Goal: Entertainment & Leisure: Consume media (video, audio)

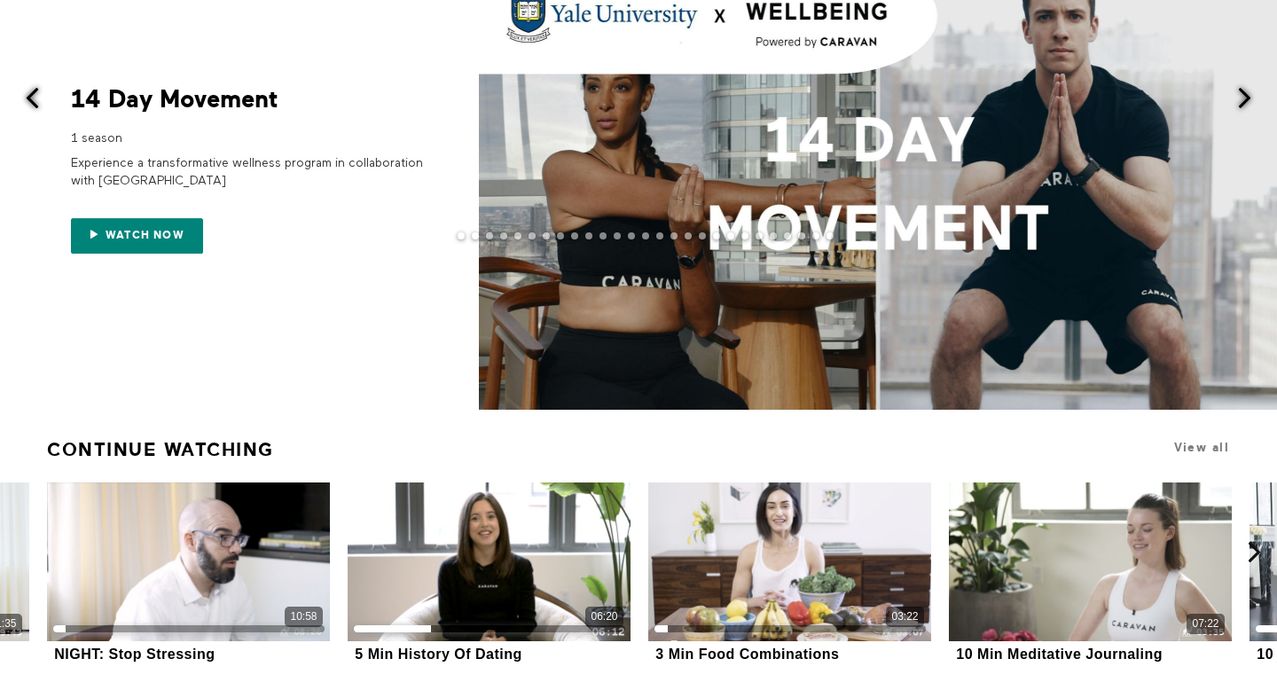
scroll to position [131, 0]
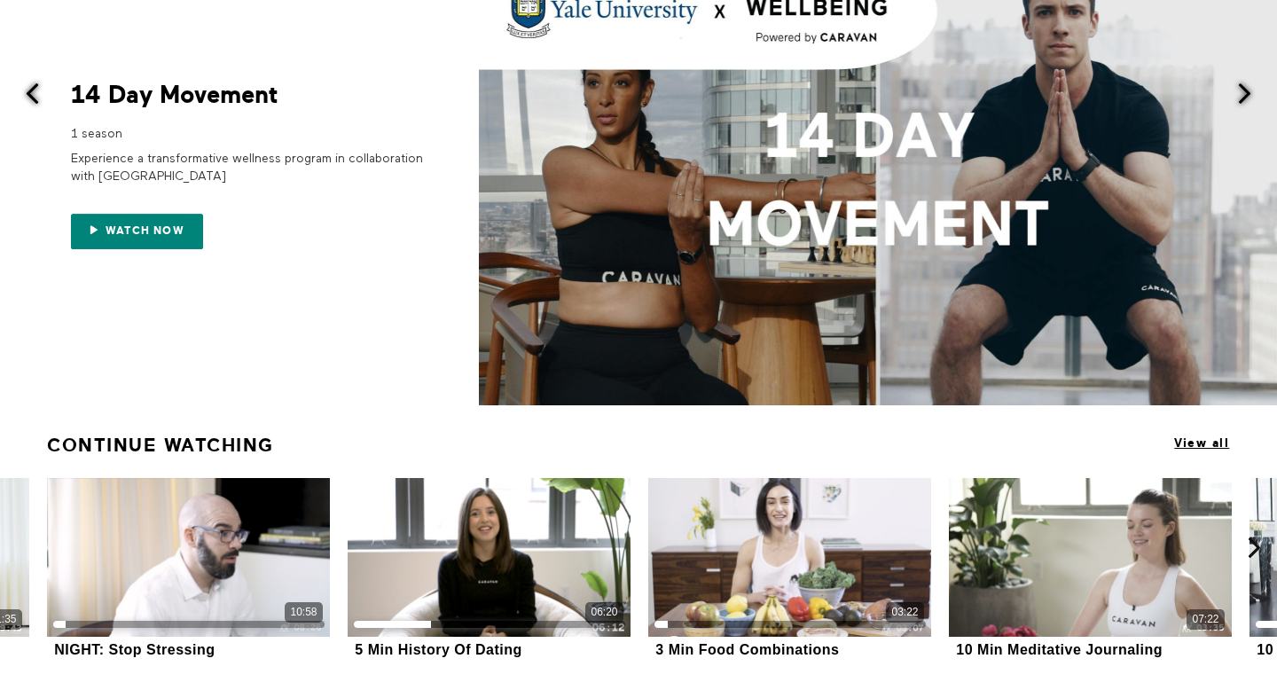
click at [1198, 445] on span "View all" at bounding box center [1201, 442] width 55 height 13
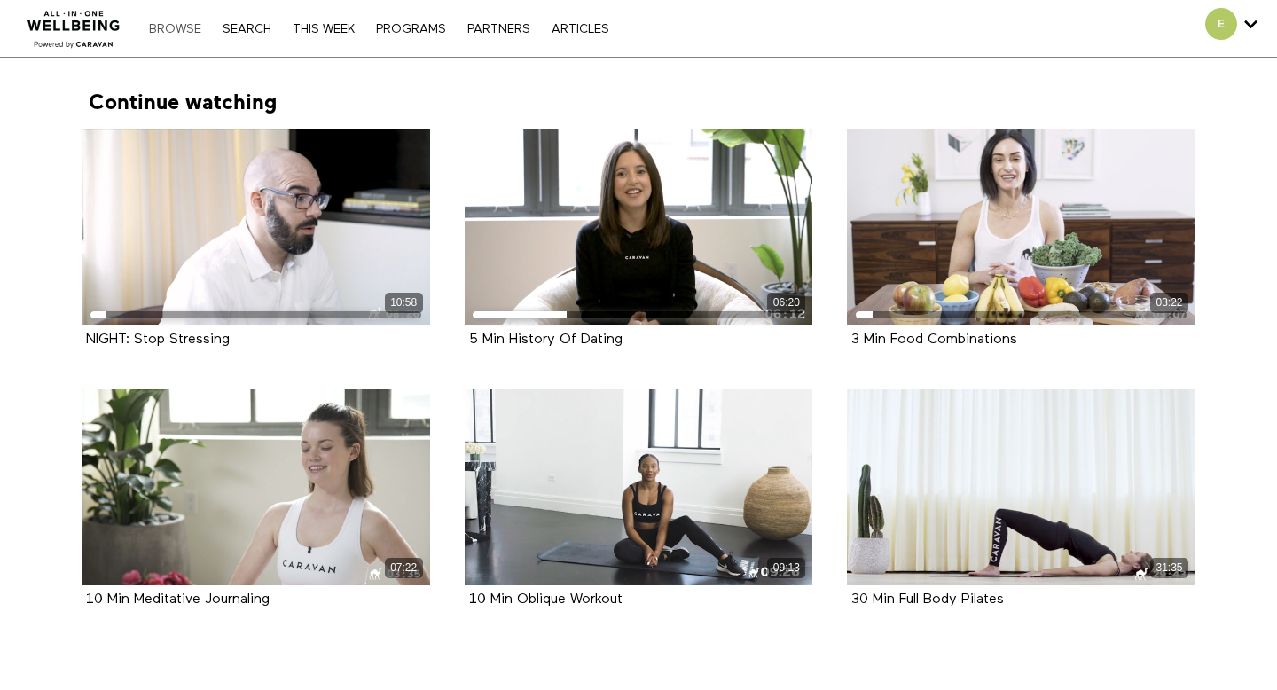
click at [176, 30] on link "Browse" at bounding box center [175, 29] width 70 height 12
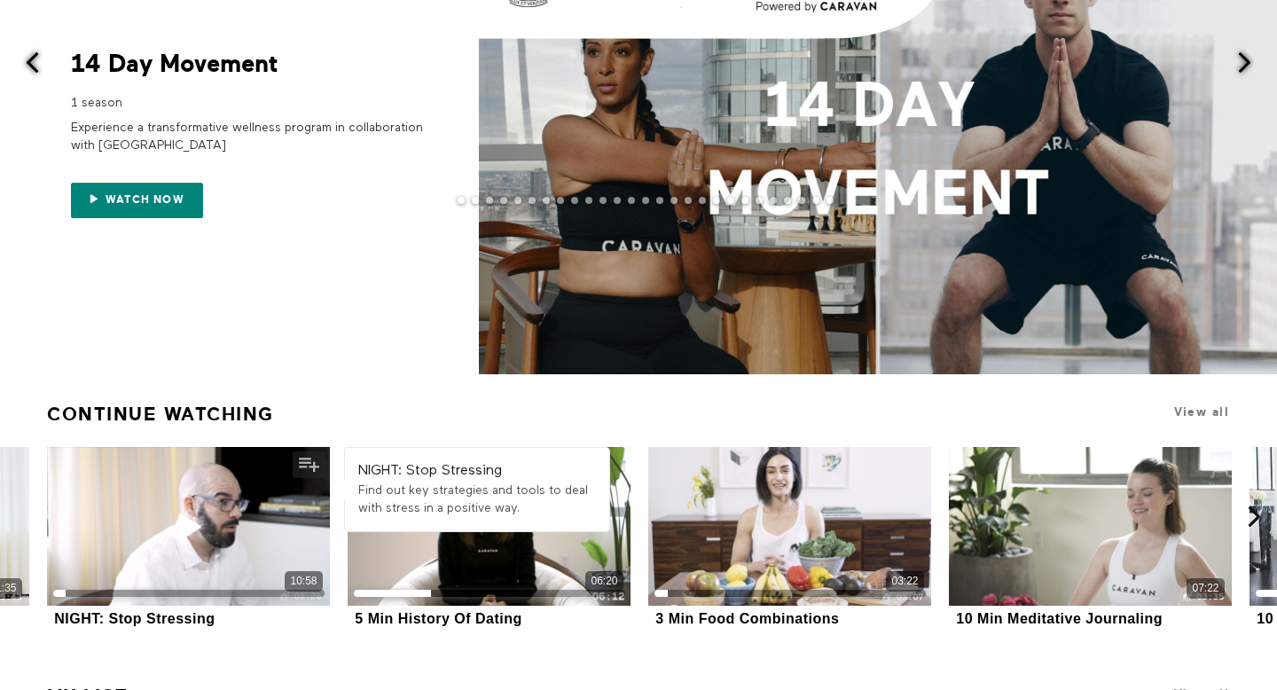
scroll to position [458, 0]
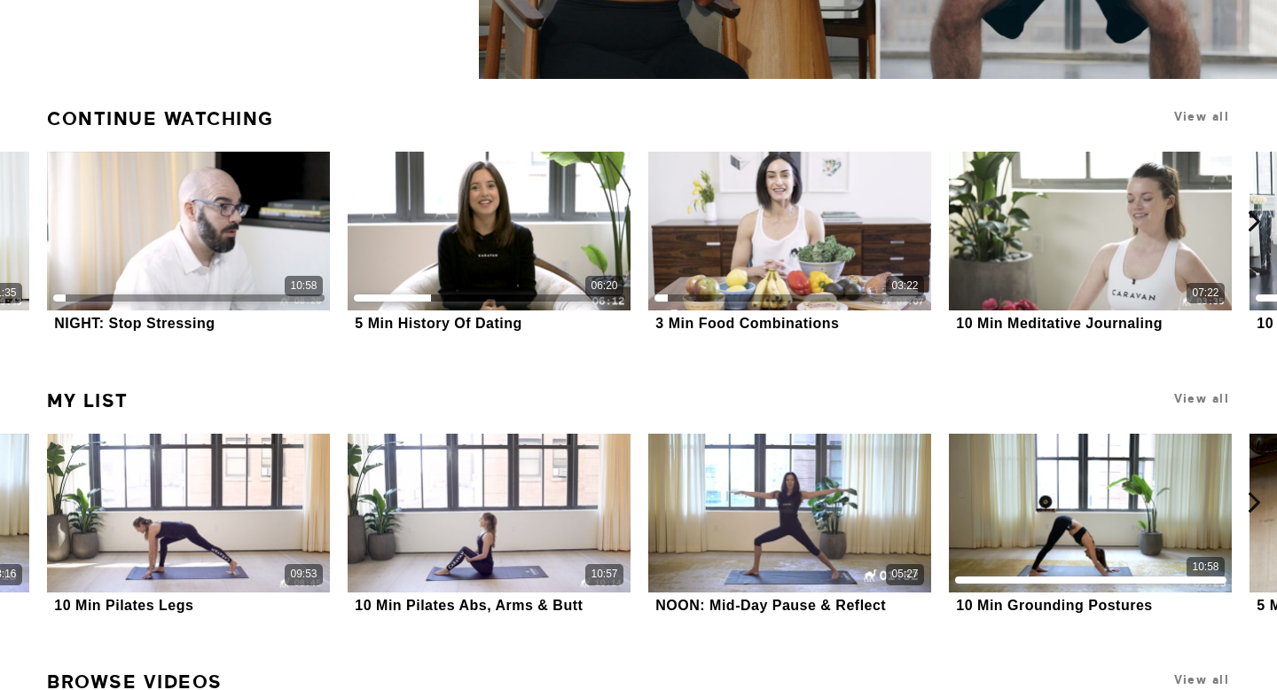
click at [1215, 390] on h1 "View all" at bounding box center [1119, 399] width 223 height 34
click at [1201, 404] on span "View all" at bounding box center [1201, 398] width 55 height 13
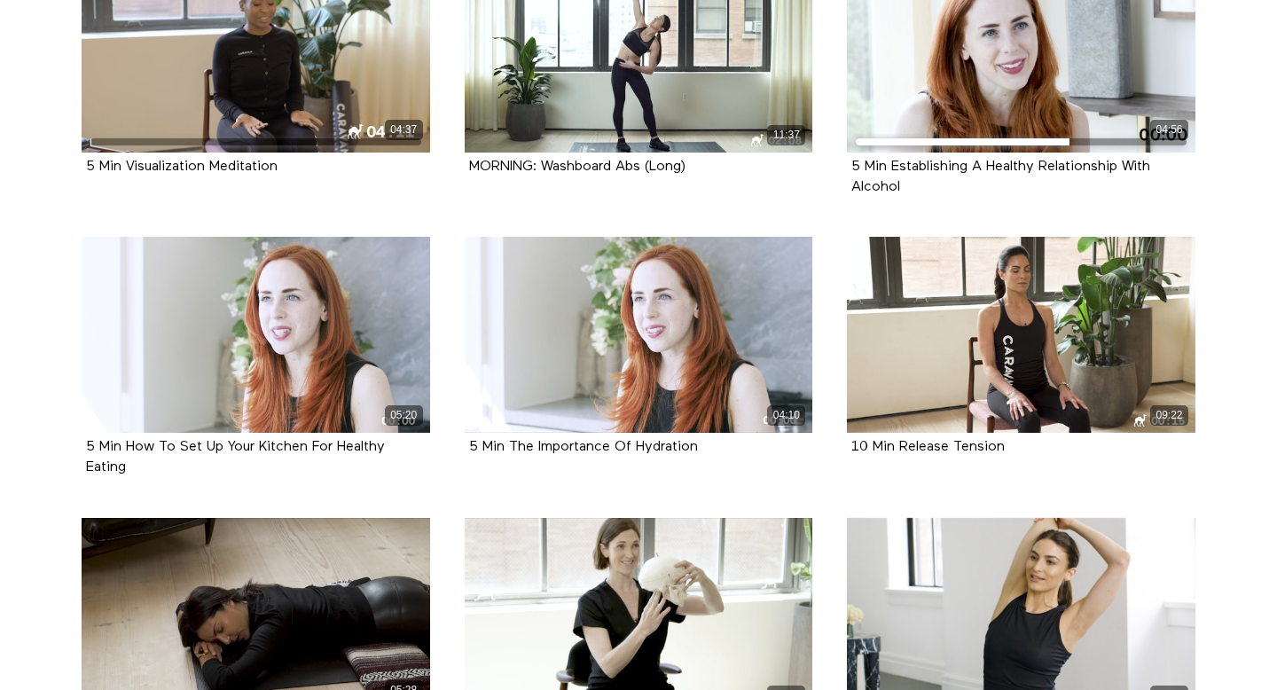
scroll to position [5087, 0]
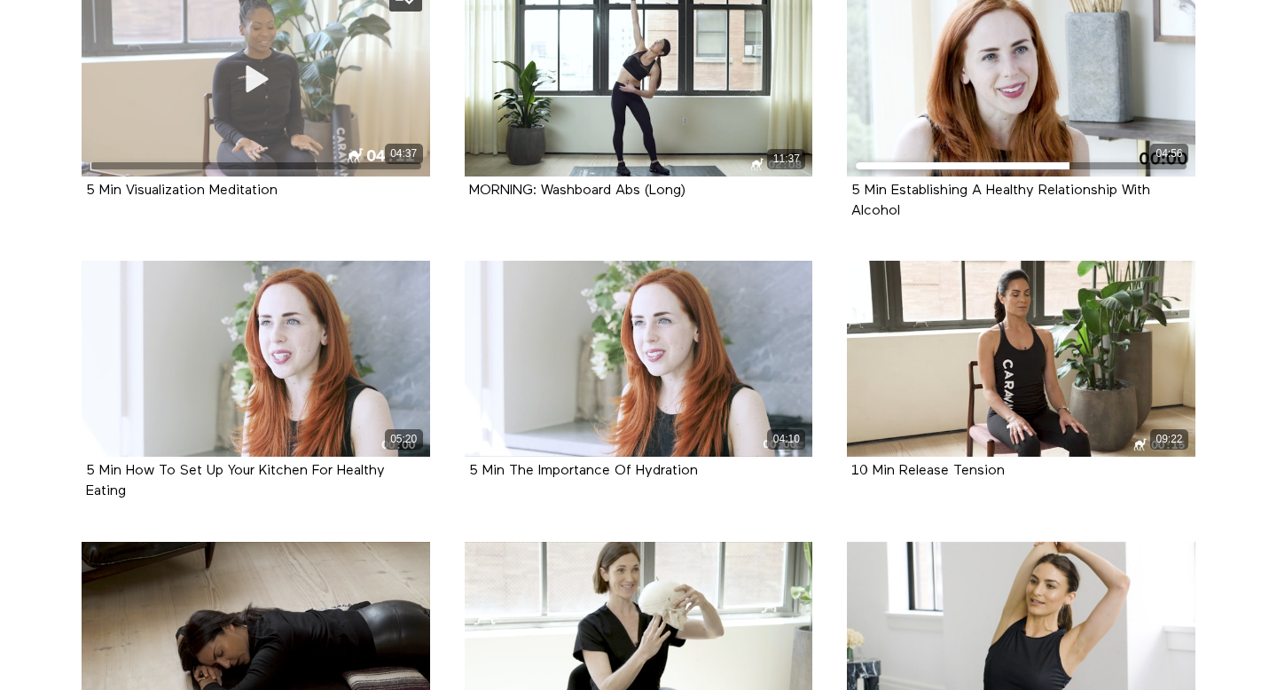
click at [253, 93] on icon at bounding box center [255, 78] width 53 height 31
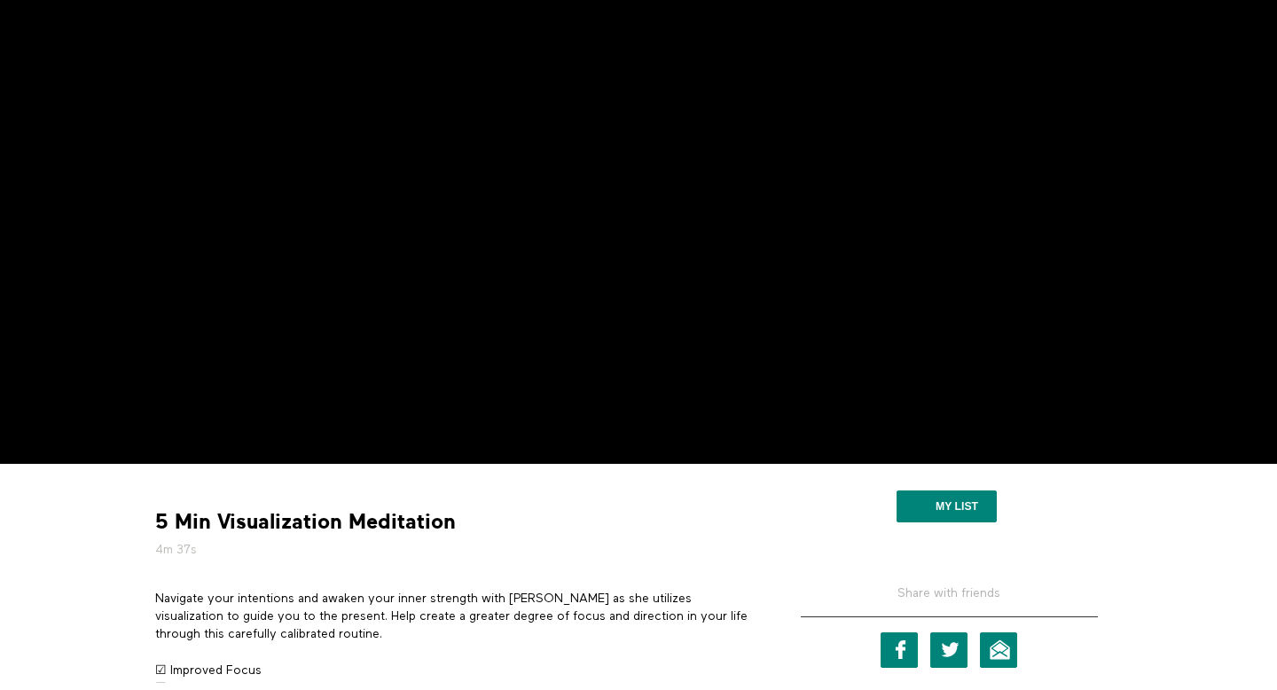
scroll to position [176, 0]
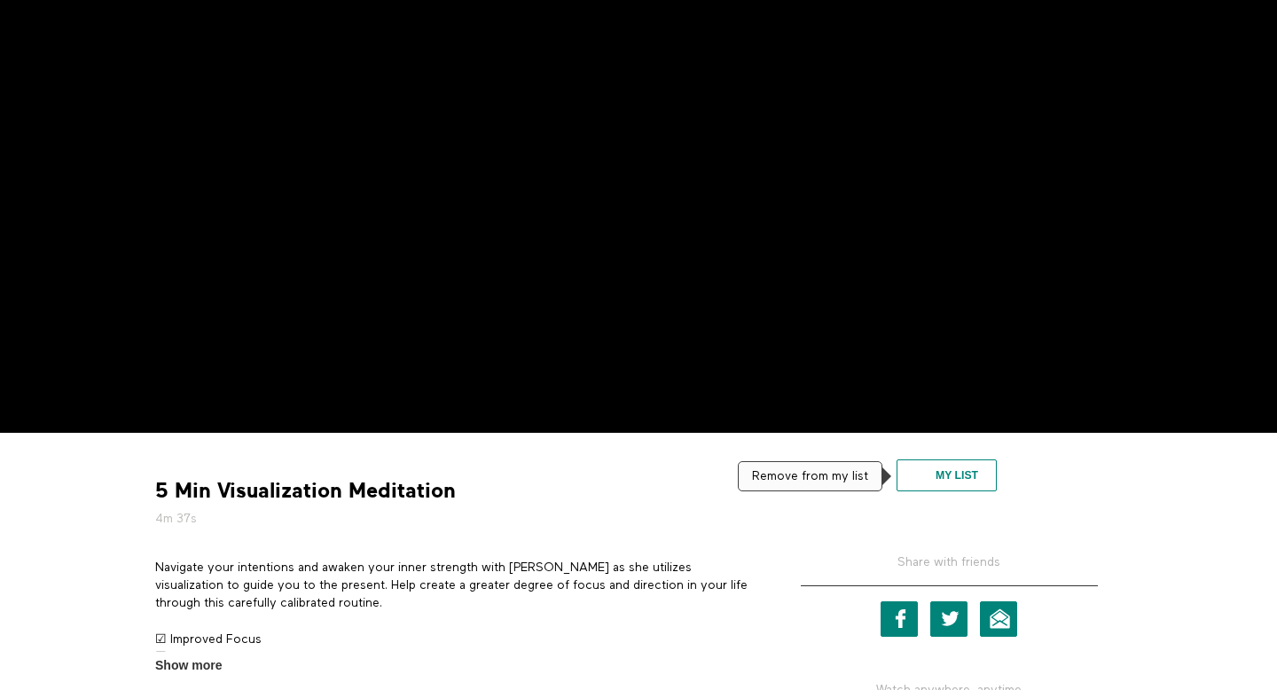
click at [917, 474] on button "My list" at bounding box center [947, 475] width 100 height 32
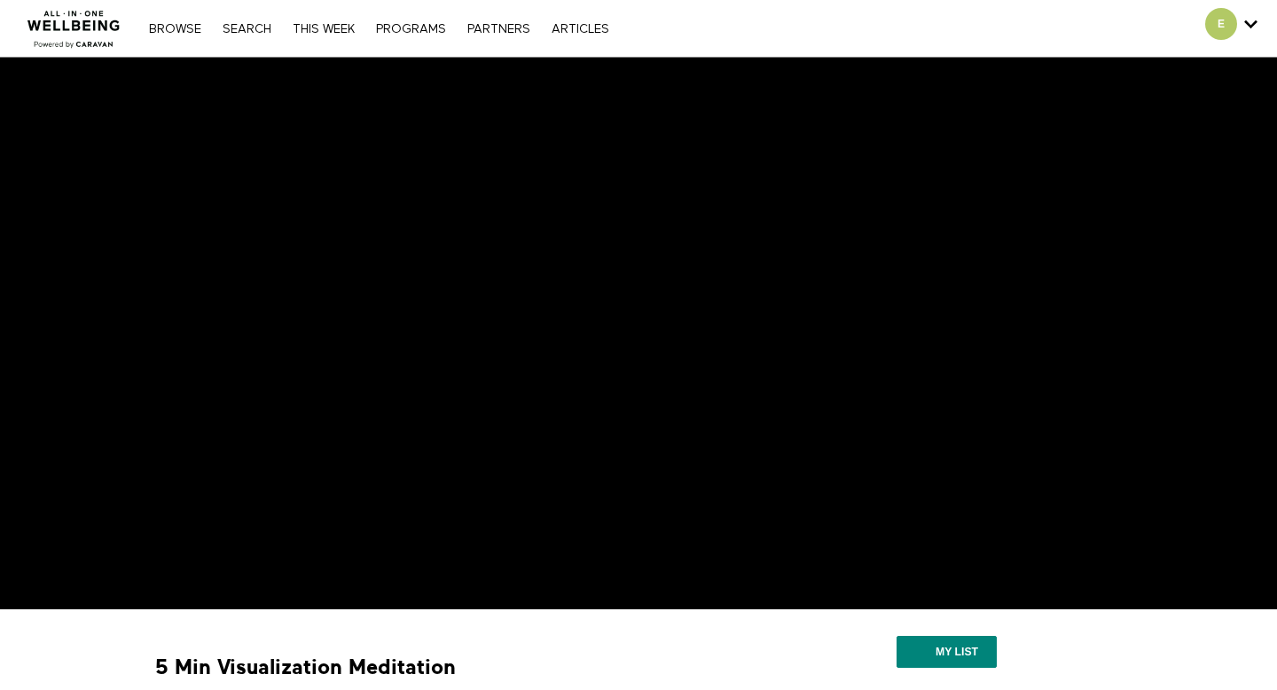
click at [249, 36] on nav "Browse Search THIS WEEK PROGRAMS PARTNERS ARTICLES Account settings Manage Subs…" at bounding box center [378, 29] width 477 height 18
click at [249, 33] on link "Search" at bounding box center [247, 29] width 67 height 12
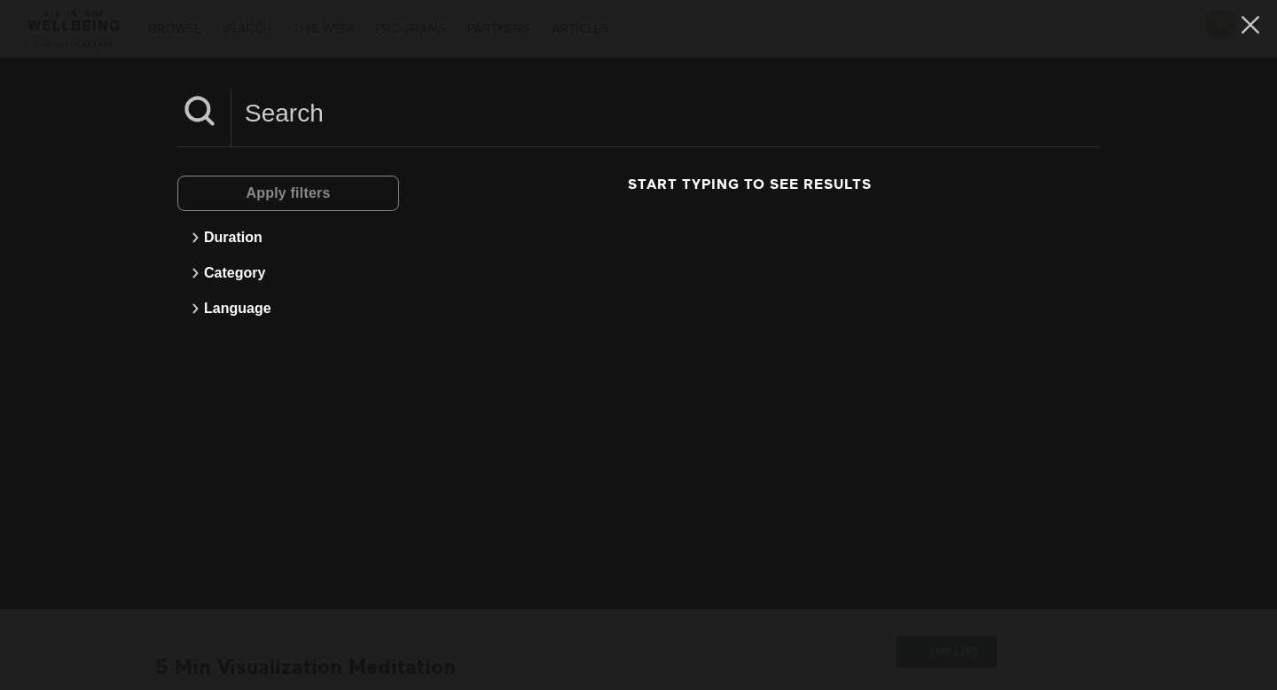
click at [372, 105] on input at bounding box center [665, 113] width 868 height 49
type input "m"
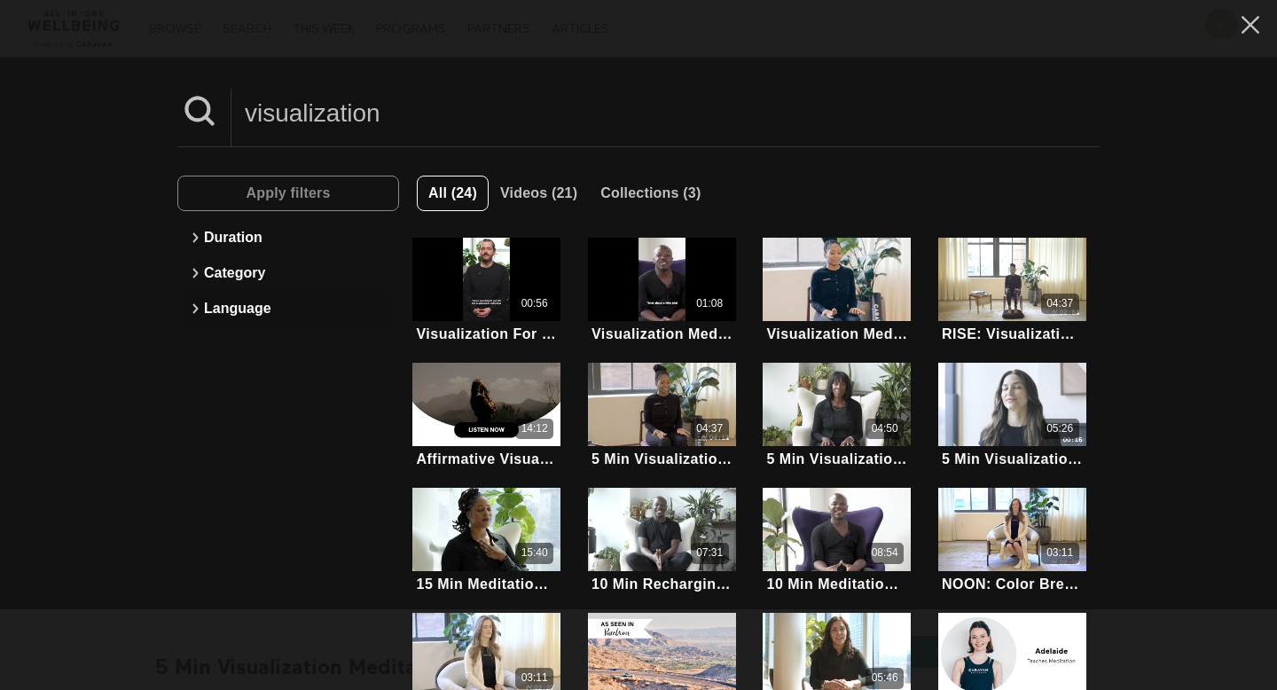
type input "visualization"
click at [257, 319] on button "Language" at bounding box center [288, 308] width 204 height 35
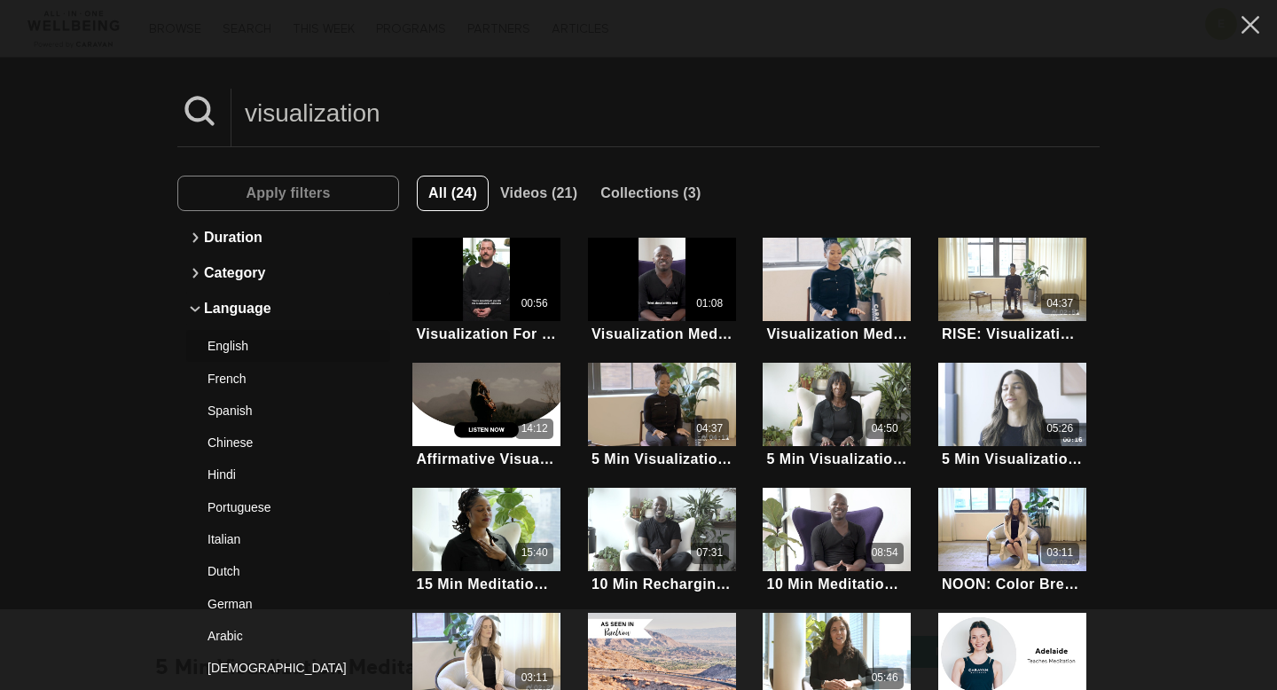
click at [239, 345] on div "English" at bounding box center [282, 346] width 148 height 18
click at [319, 199] on span "Apply filters" at bounding box center [288, 192] width 84 height 15
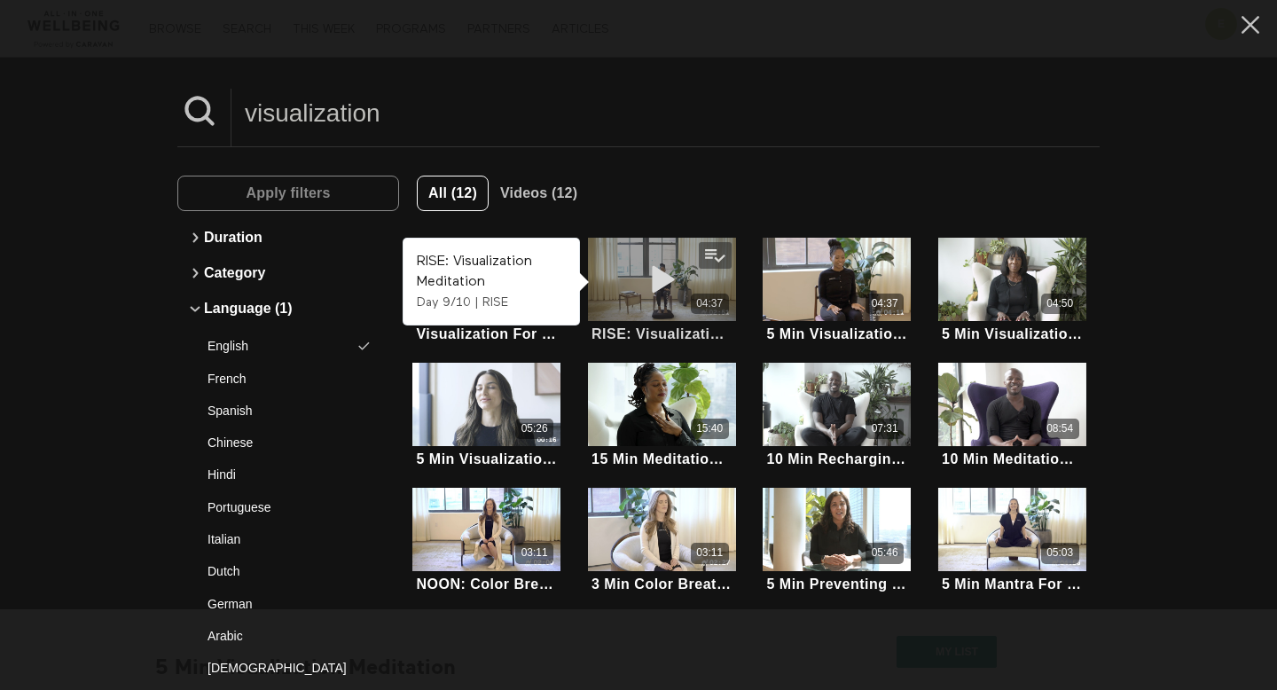
click at [652, 274] on icon at bounding box center [661, 279] width 53 height 31
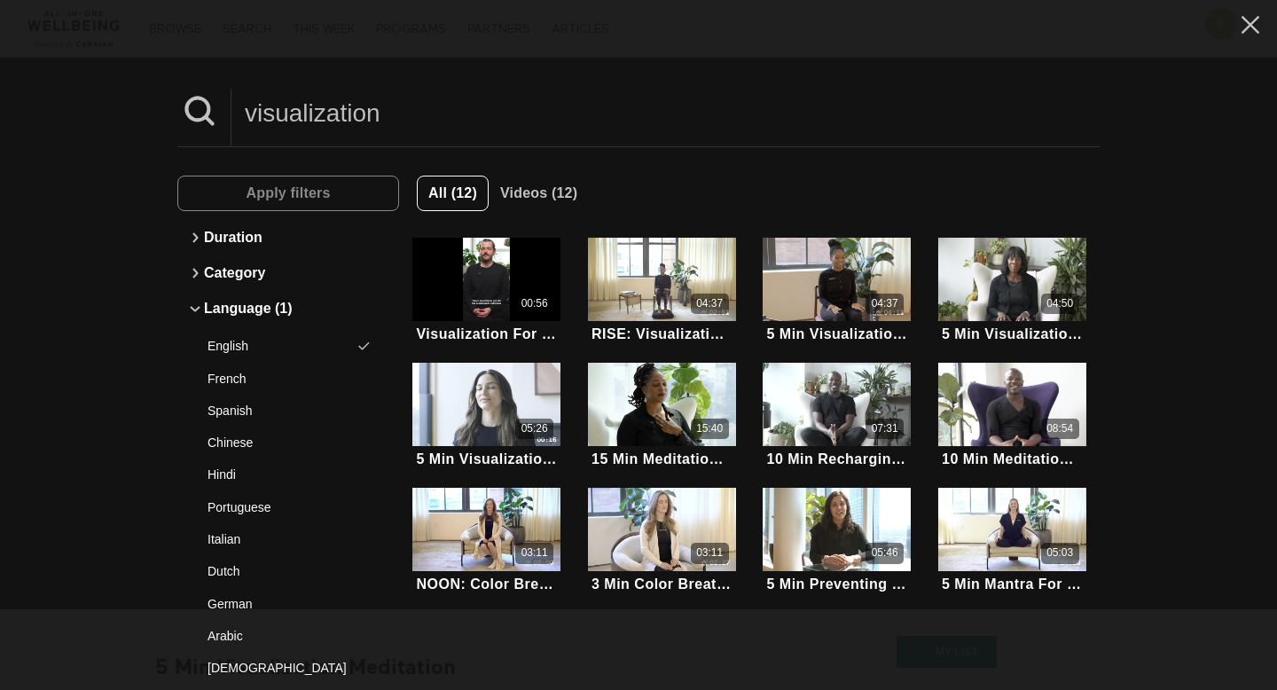
drag, startPoint x: 427, startPoint y: 115, endPoint x: 173, endPoint y: 115, distance: 254.5
click at [173, 115] on div "visualization Apply filters Duration Category Language (1) English French Spani…" at bounding box center [638, 345] width 1277 height 690
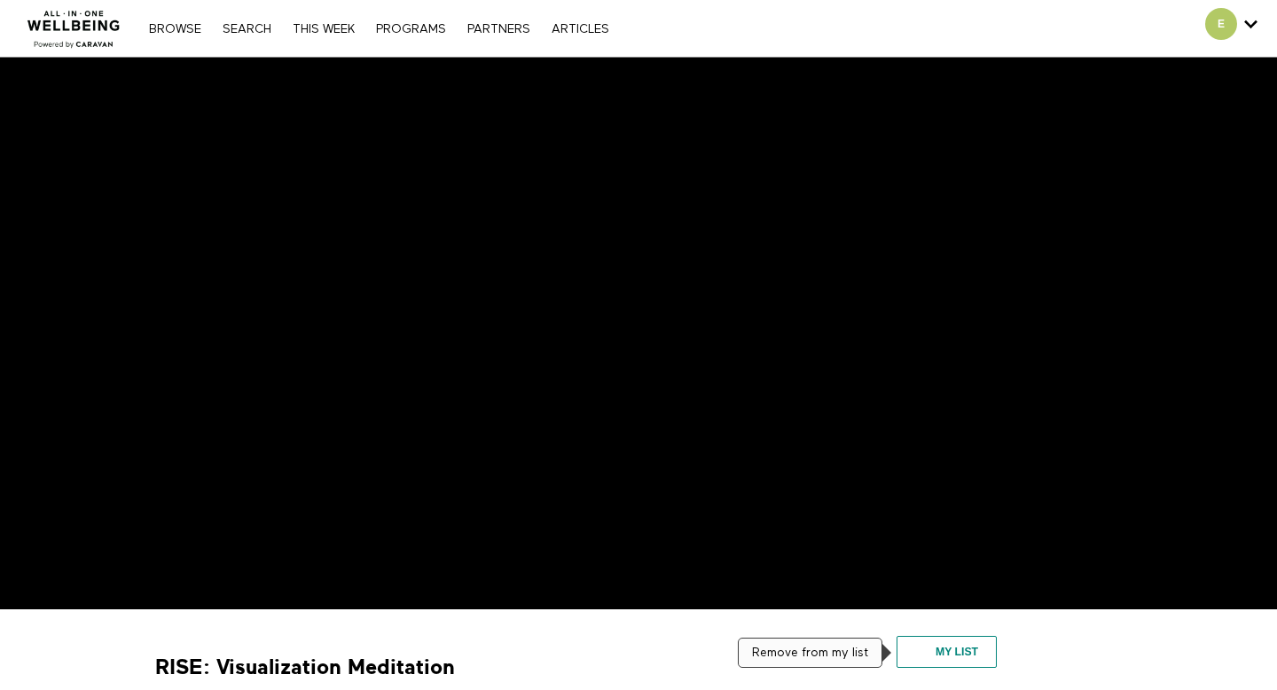
click at [931, 647] on button "My list" at bounding box center [947, 652] width 100 height 32
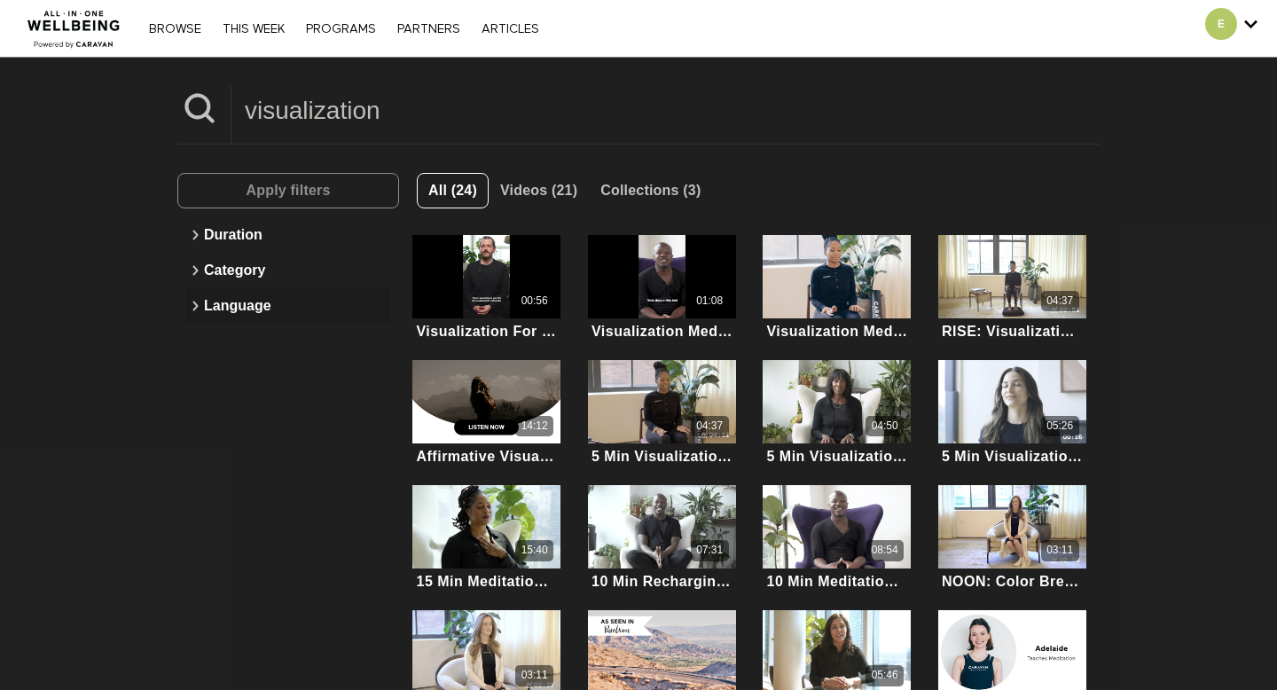
click at [259, 292] on button "Language" at bounding box center [288, 305] width 204 height 35
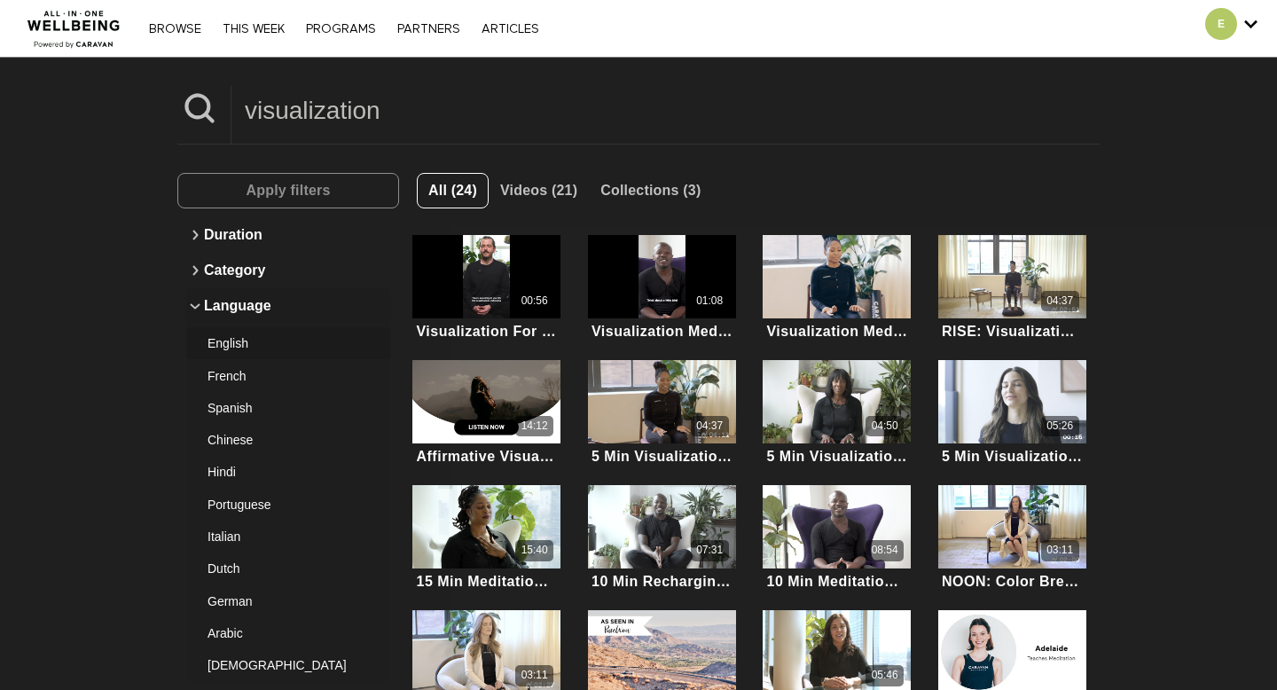
click at [260, 339] on div "English" at bounding box center [282, 343] width 148 height 18
click at [328, 162] on div "Apply filters Duration Category Language (1) English French Spanish Chinese Hin…" at bounding box center [638, 515] width 922 height 741
click at [328, 184] on span "Apply filters" at bounding box center [288, 190] width 84 height 15
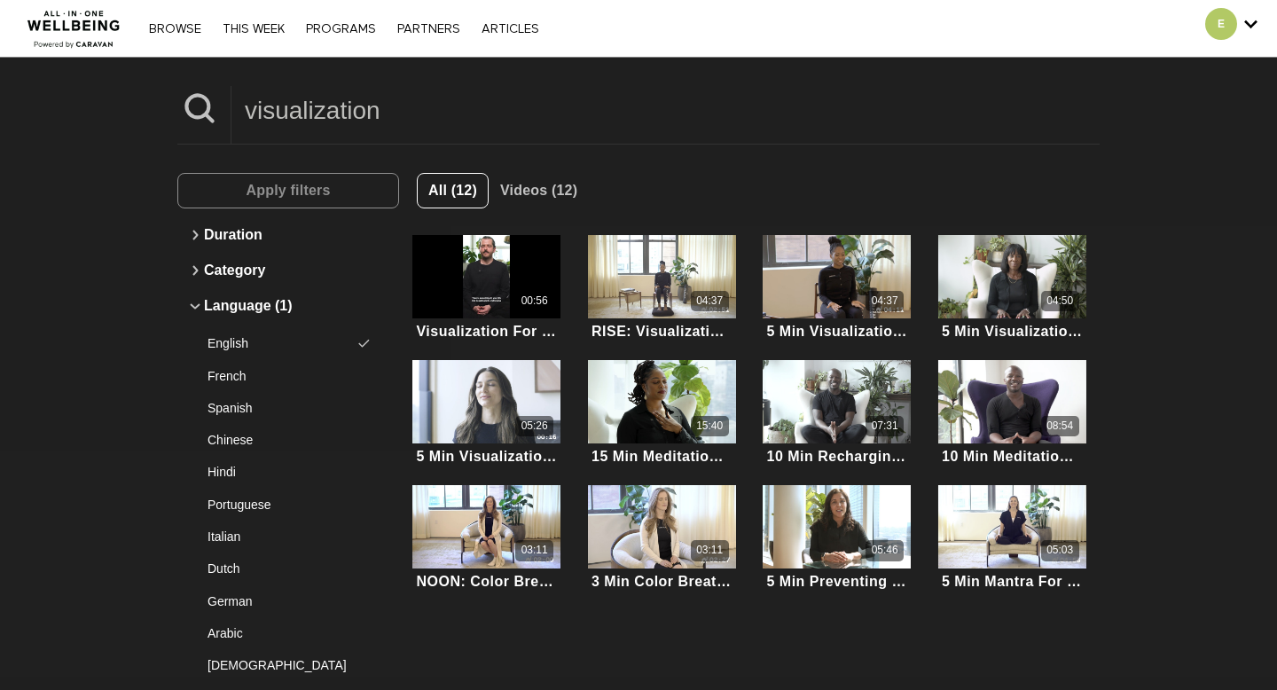
drag, startPoint x: 402, startPoint y: 122, endPoint x: 136, endPoint y: 121, distance: 266.1
click at [136, 121] on div "visualization Apply filters Duration Category Language (1) English French Spani…" at bounding box center [638, 397] width 1277 height 679
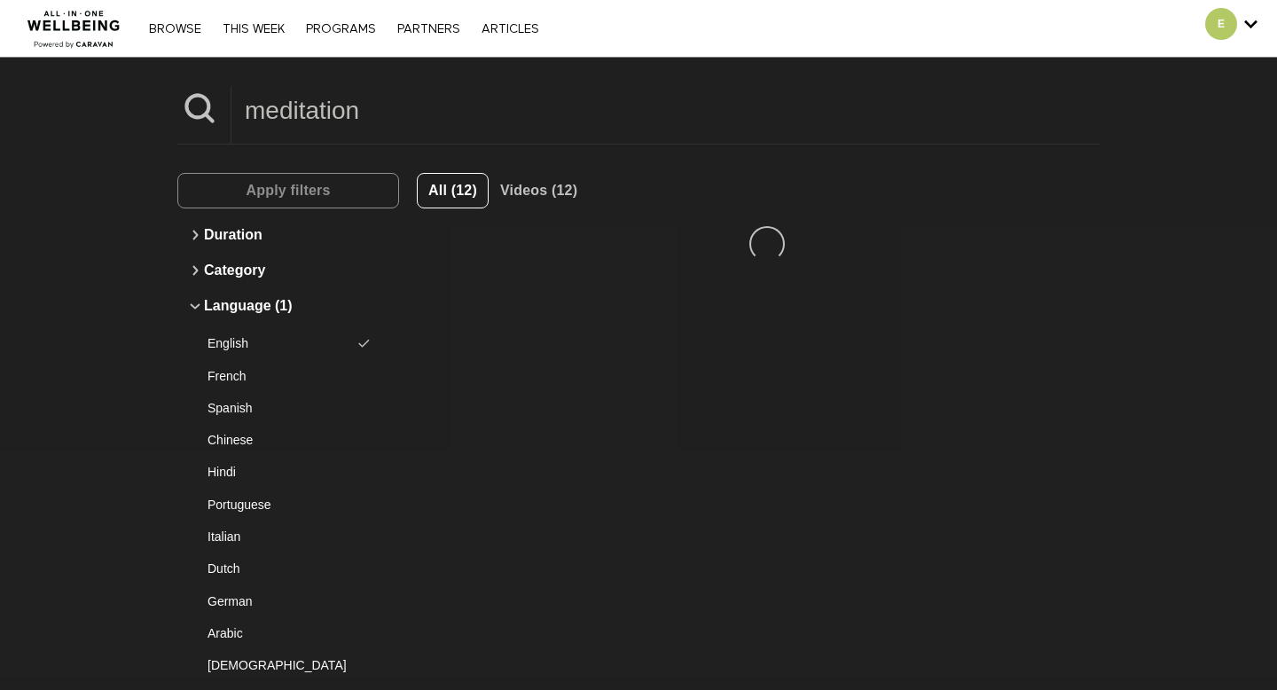
type input "meditation"
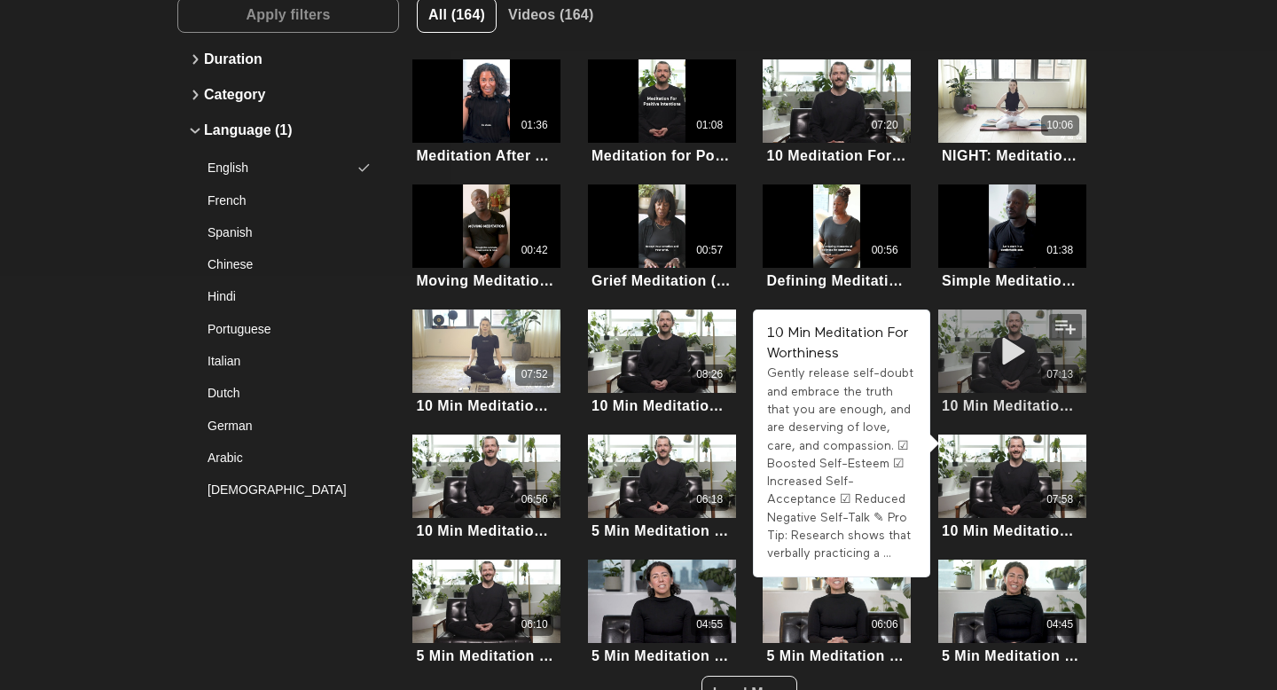
scroll to position [294, 0]
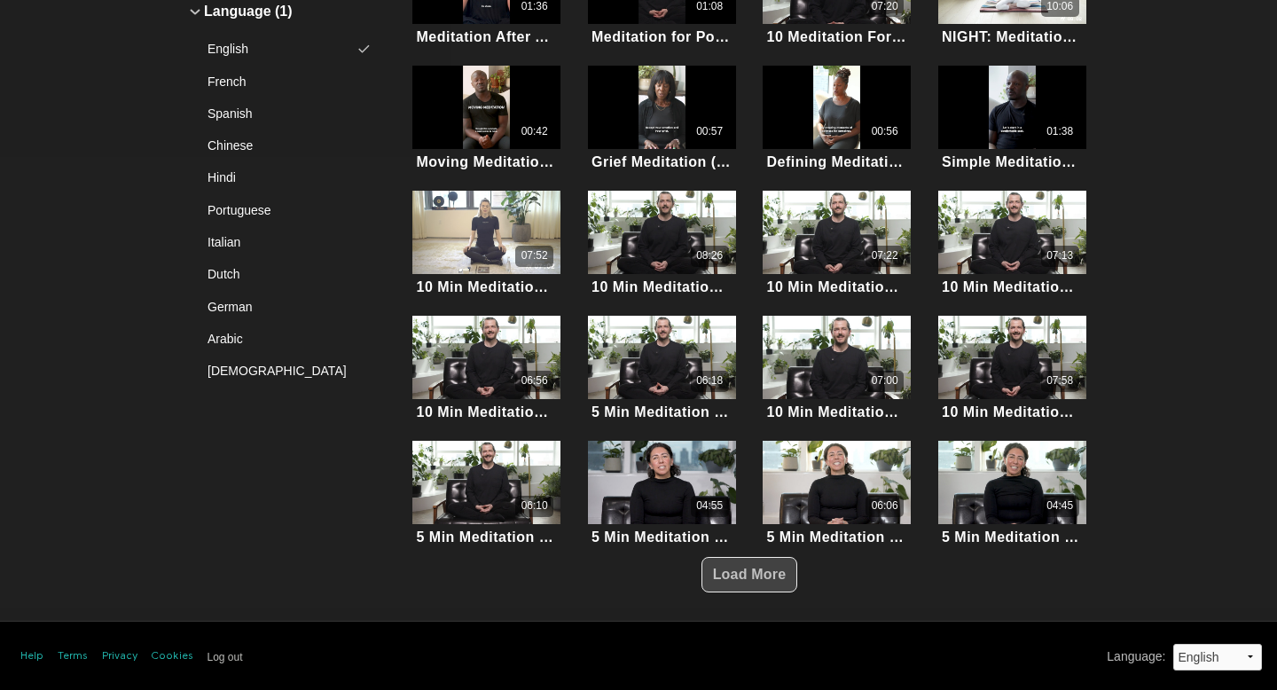
click at [730, 570] on span "Load More" at bounding box center [750, 574] width 74 height 15
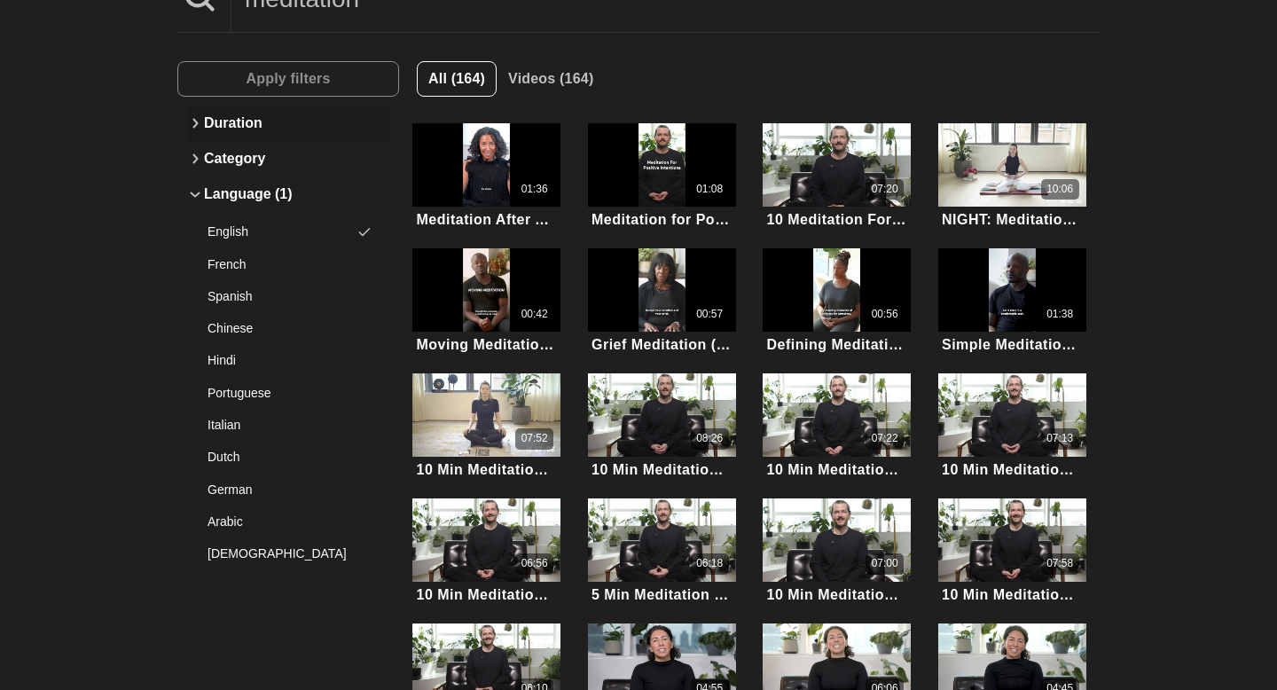
scroll to position [0, 0]
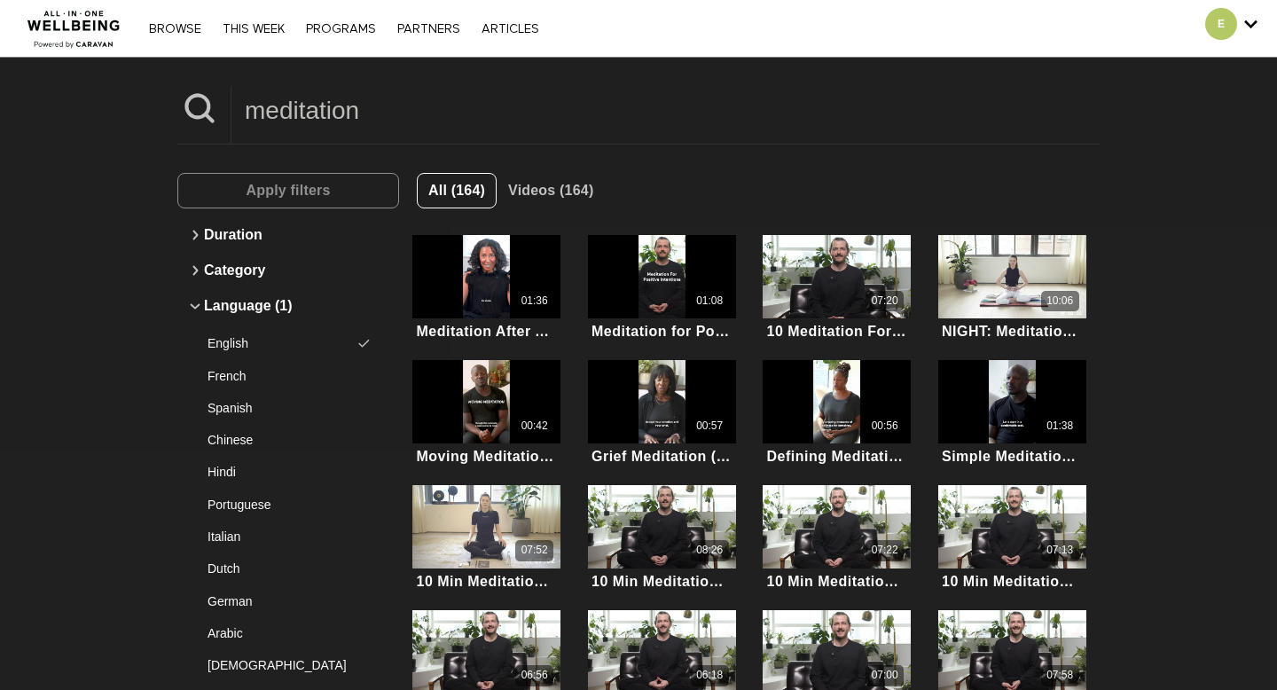
click at [144, 37] on div "Browse THIS WEEK PROGRAMS PARTNERS ARTICLES Account settings Manage Subscriptio…" at bounding box center [439, 28] width 878 height 57
click at [168, 36] on nav "Browse THIS WEEK PROGRAMS PARTNERS ARTICLES Account settings Manage Subscriptio…" at bounding box center [344, 29] width 408 height 18
click at [168, 28] on link "Browse" at bounding box center [175, 29] width 70 height 12
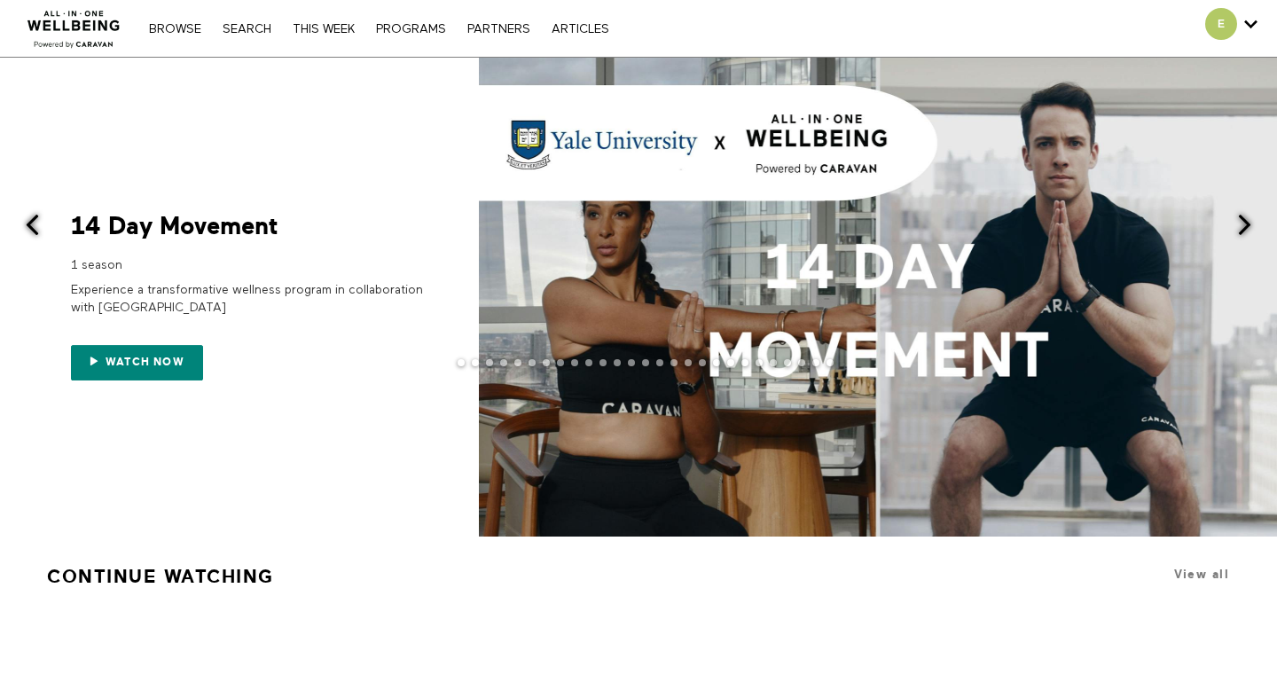
scroll to position [385, 0]
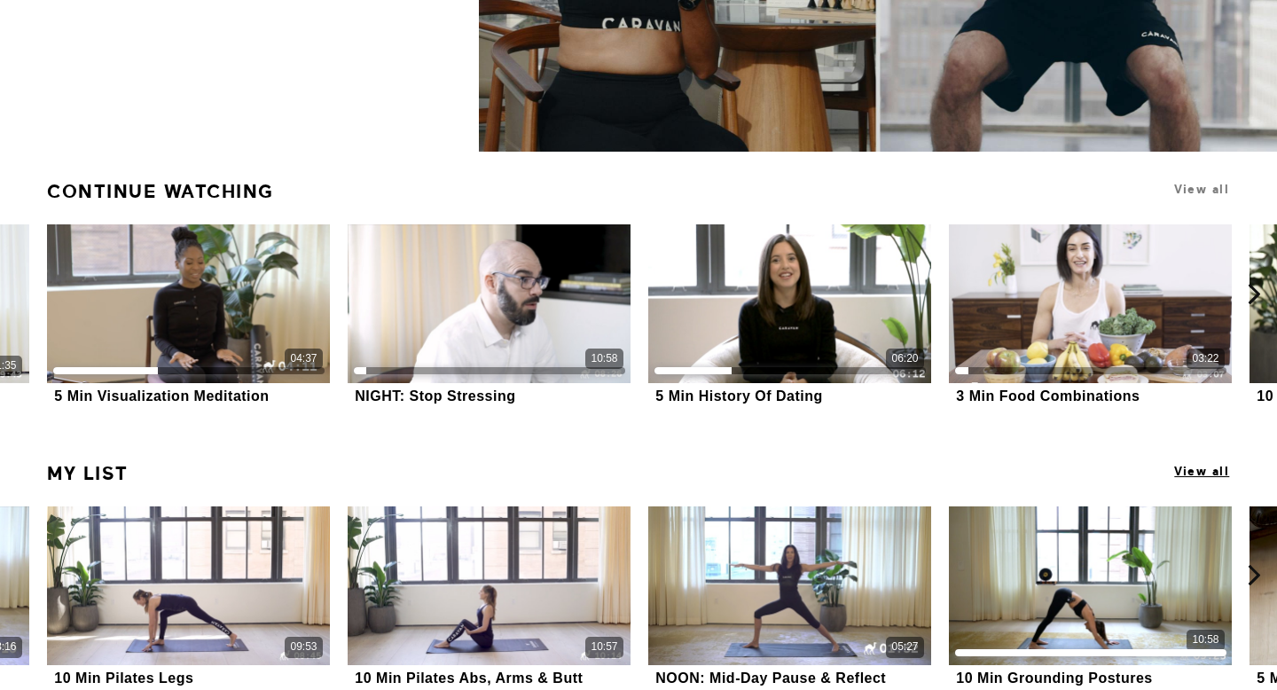
click at [1192, 470] on span "View all" at bounding box center [1201, 471] width 55 height 13
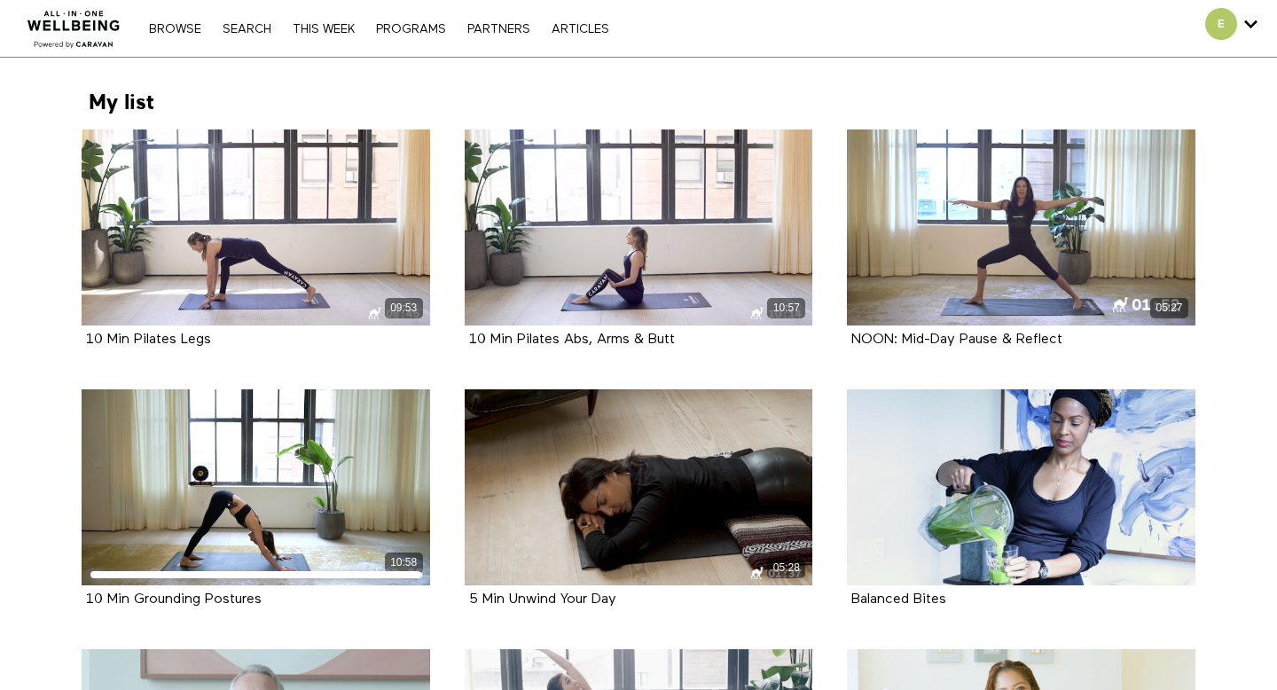
scroll to position [515, 0]
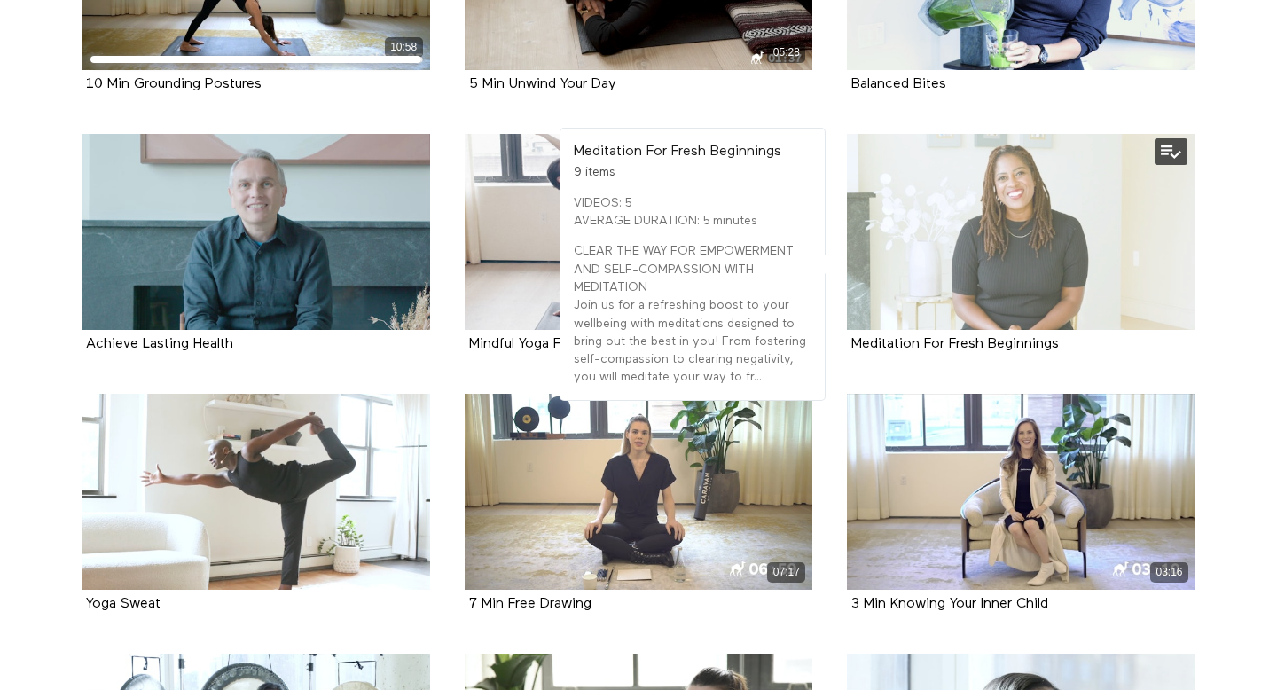
click at [1021, 187] on div at bounding box center [1021, 232] width 349 height 196
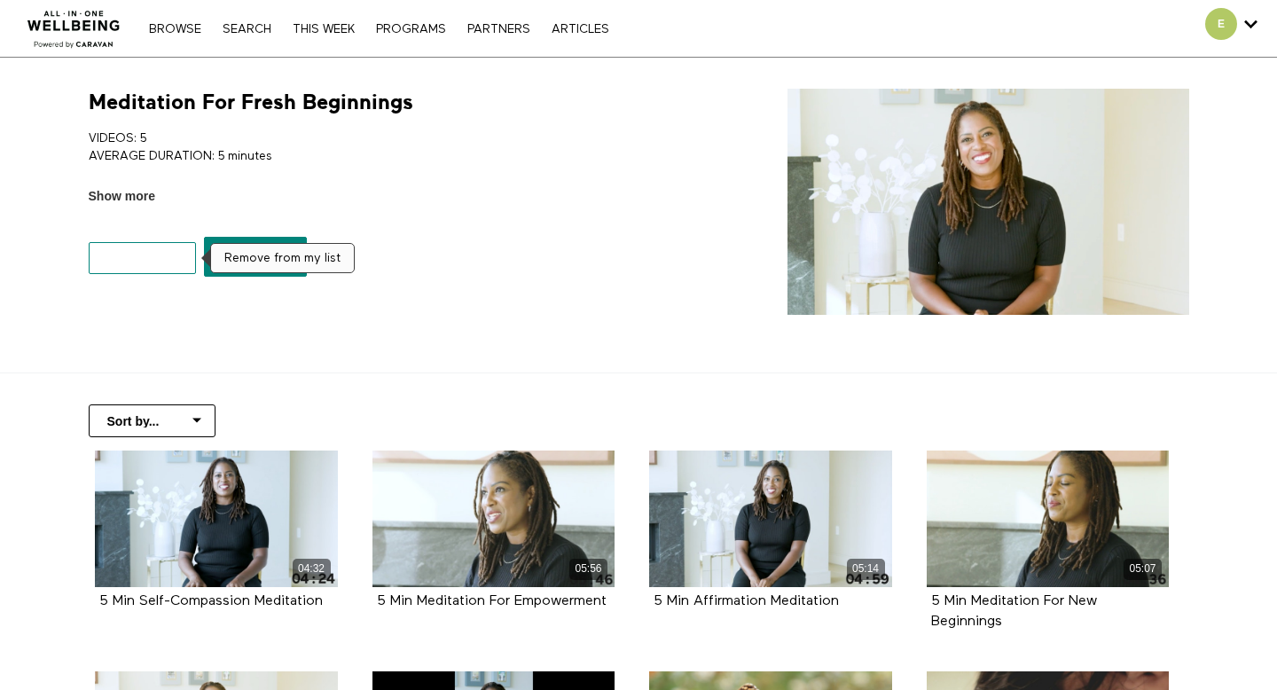
click at [137, 258] on button "My list" at bounding box center [143, 258] width 108 height 32
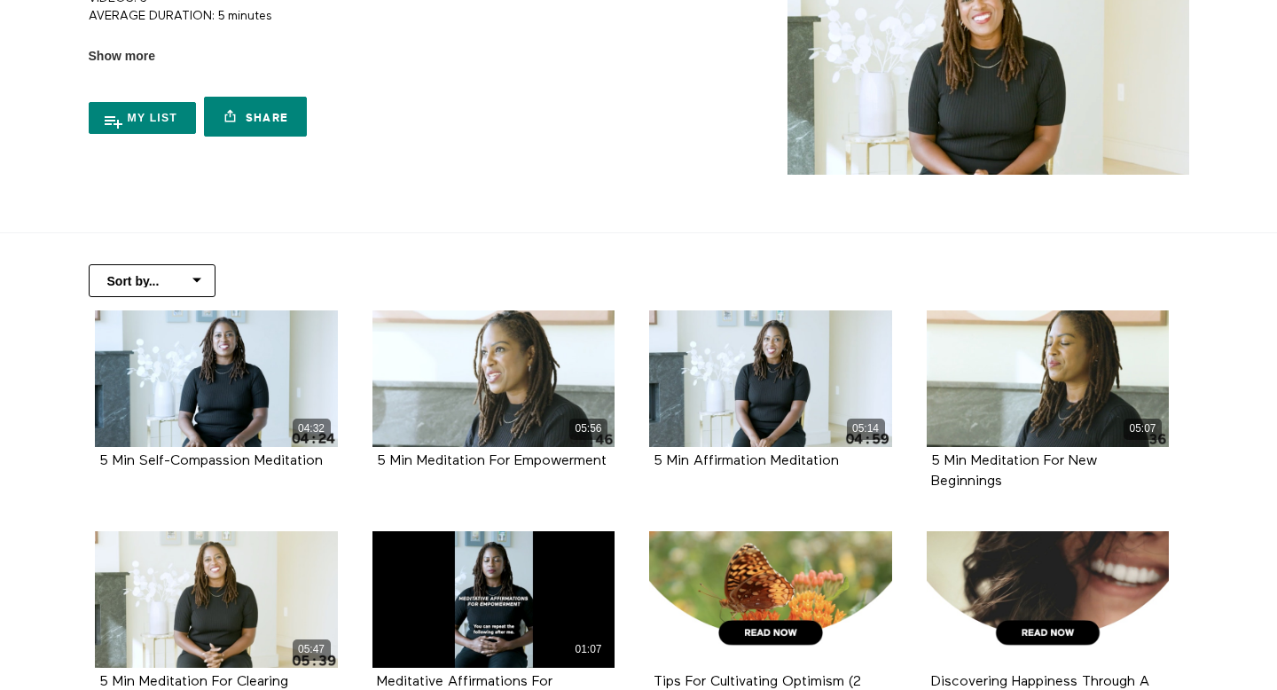
scroll to position [141, 0]
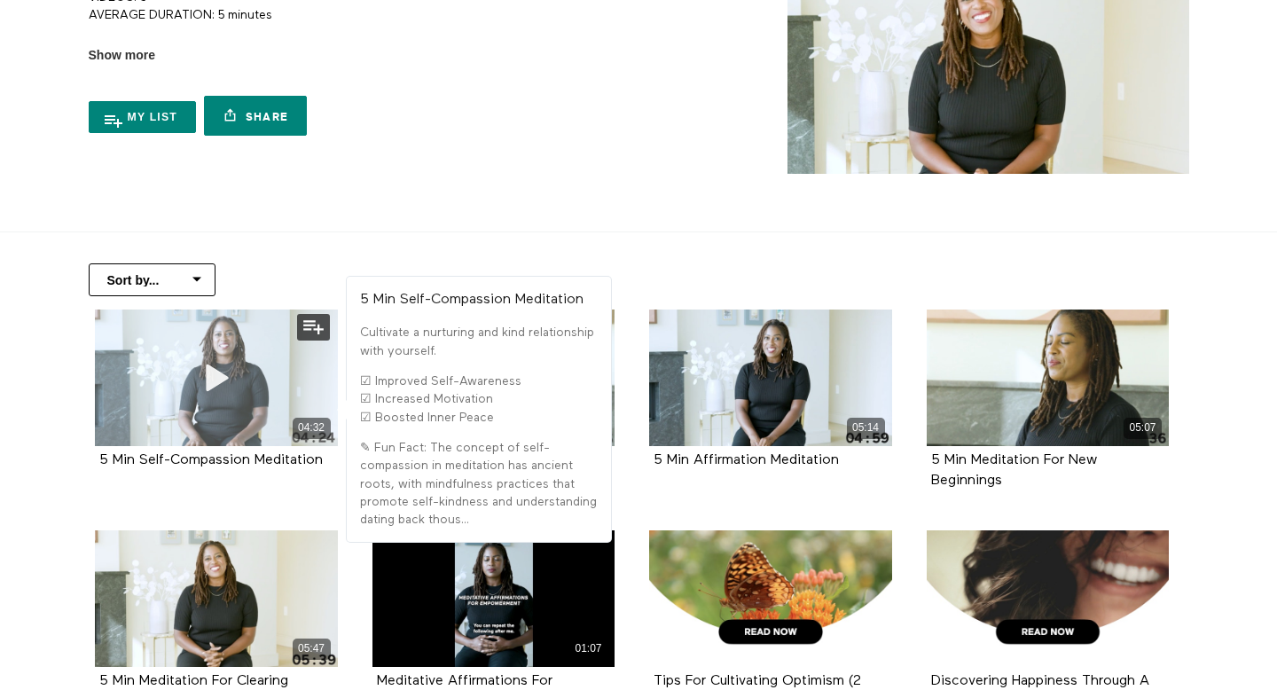
click at [190, 380] on icon at bounding box center [216, 377] width 53 height 31
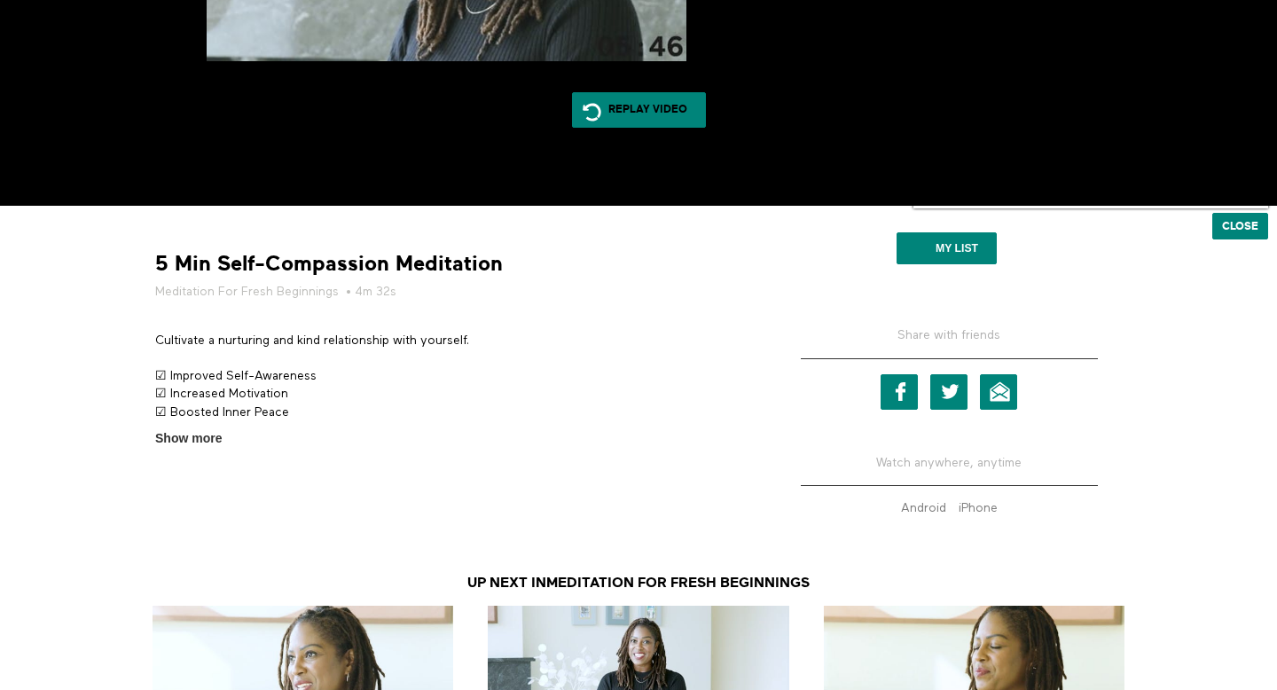
scroll to position [93, 0]
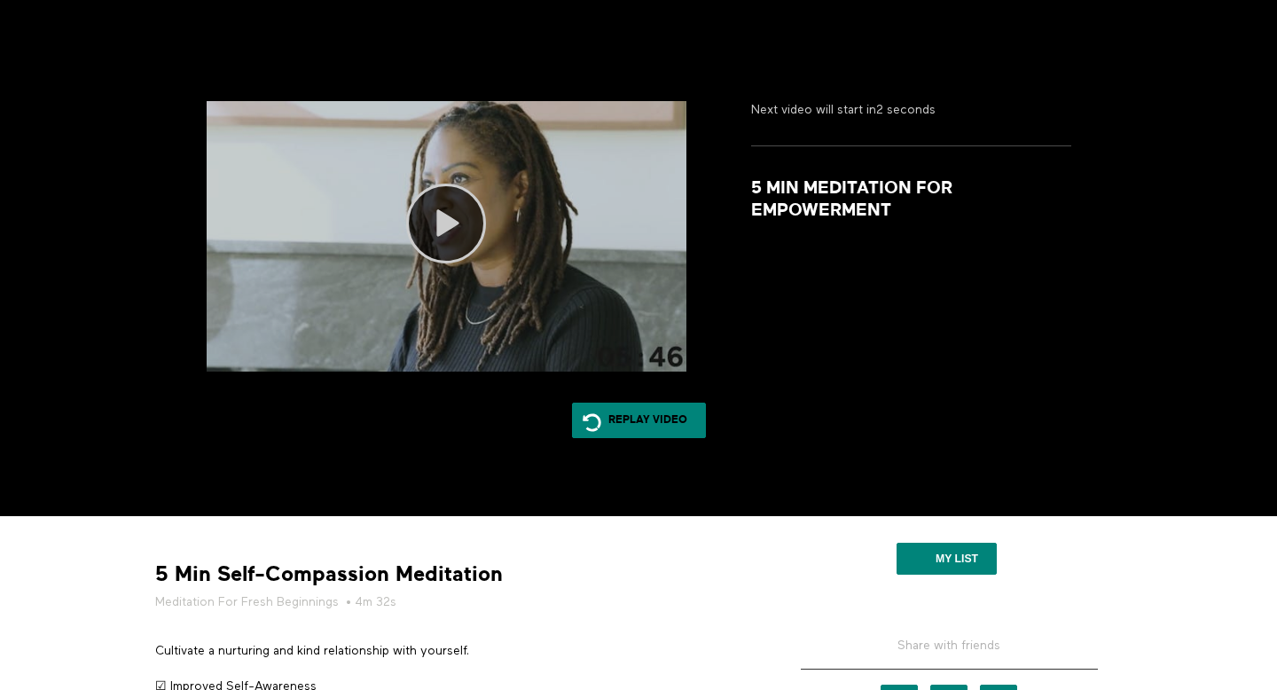
click at [554, 336] on div at bounding box center [447, 236] width 481 height 270
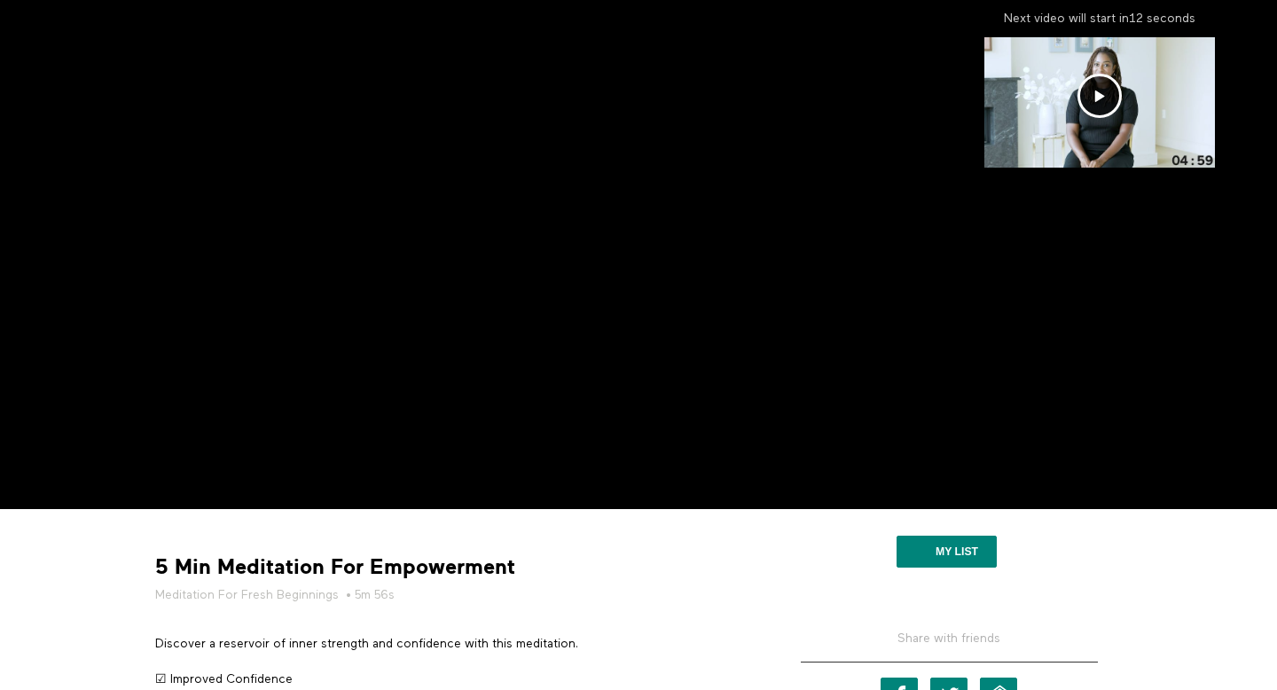
scroll to position [119, 0]
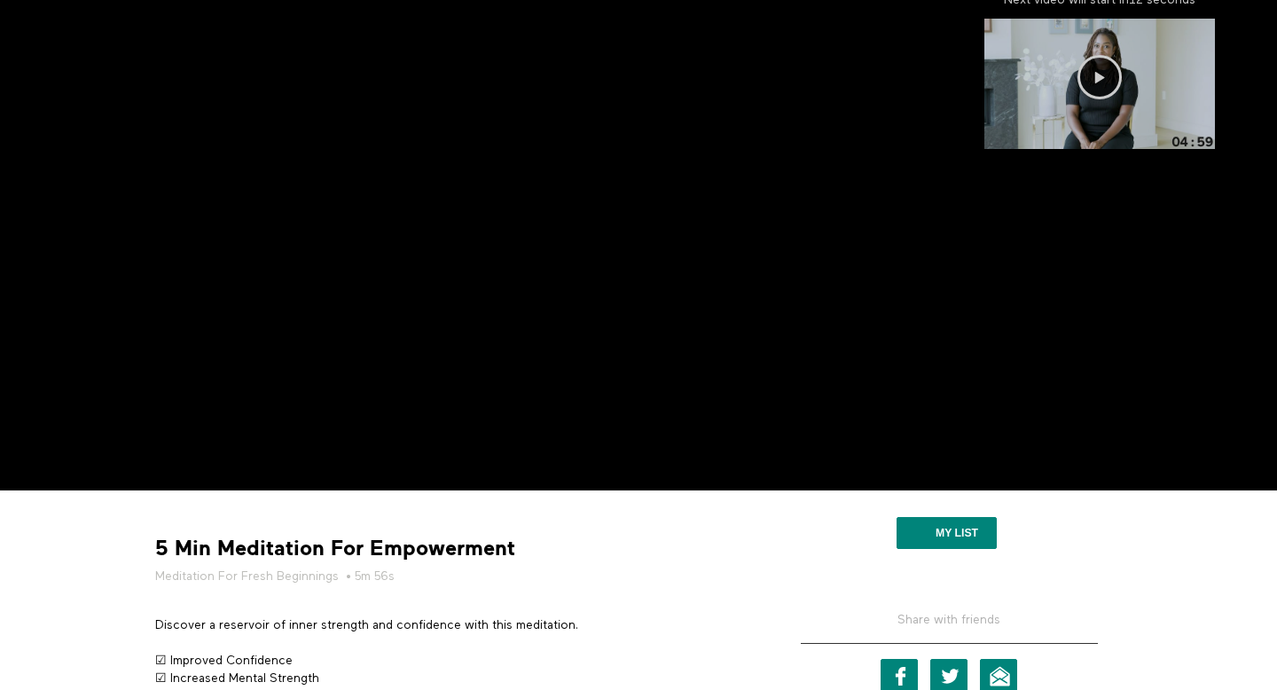
click at [1082, 50] on div at bounding box center [1099, 83] width 231 height 129
